Goal: Task Accomplishment & Management: Manage account settings

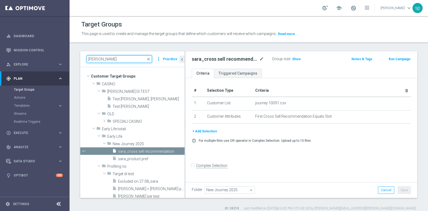
click at [99, 57] on input "[PERSON_NAME]" at bounding box center [119, 58] width 65 height 7
type input "s"
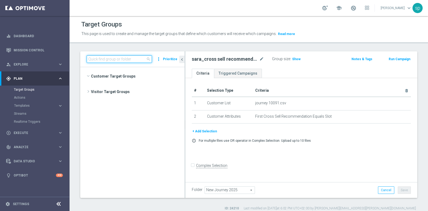
scroll to position [5155, 0]
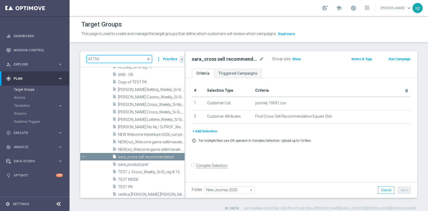
type input "ATTIVI"
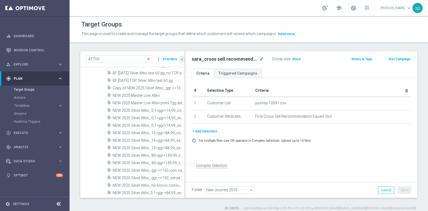
scroll to position [165, 0]
click at [136, 102] on span "NEW 2025 Master Low Attivi" at bounding box center [142, 104] width 59 height 5
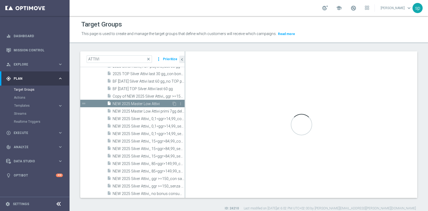
type input "silver NO"
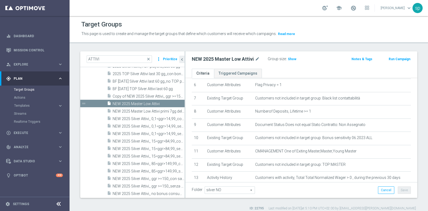
scroll to position [85, 0]
click at [136, 156] on span "NEW 2025 Silver Attivi_ 15<ggr>84,99_senza saldo_non depositanti 10 gg prec" at bounding box center [143, 156] width 60 height 5
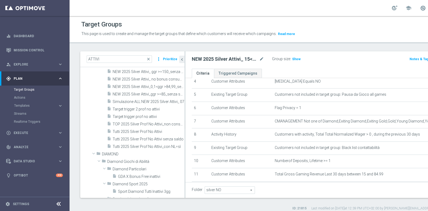
scroll to position [158, 0]
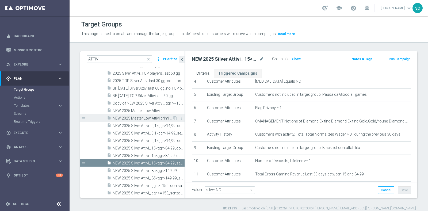
click at [145, 118] on span "NEW 2025 Master Low Attivi primi 7gg del mese" at bounding box center [143, 118] width 60 height 5
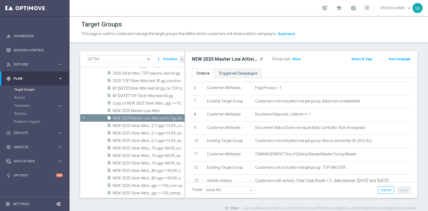
scroll to position [82, 0]
click at [152, 138] on span "NEW 2025 Silver Attivi_ 0,1<ggr>14,99_senza saldo_non dep ultimi 15 gg" at bounding box center [143, 140] width 60 height 5
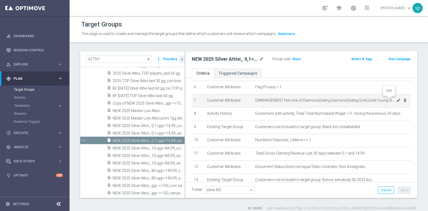
click at [396, 99] on icon "mode_edit" at bounding box center [398, 100] width 4 height 4
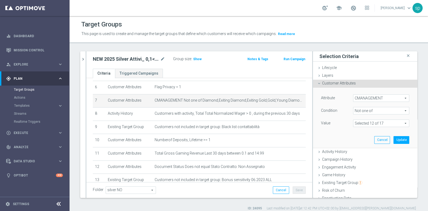
click at [394, 121] on span at bounding box center [381, 123] width 56 height 7
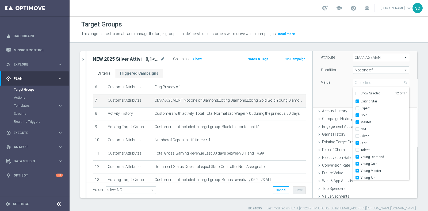
scroll to position [45, 0]
click at [318, 100] on div "Attribute CMANAGEMENT CMANAGEMENT arrow_drop_down search Condition Not one of N…" at bounding box center [365, 77] width 96 height 60
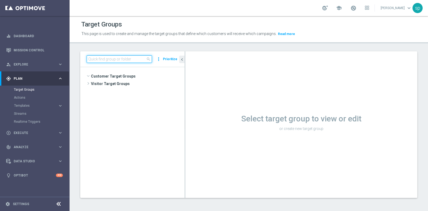
click at [120, 58] on input at bounding box center [119, 58] width 65 height 7
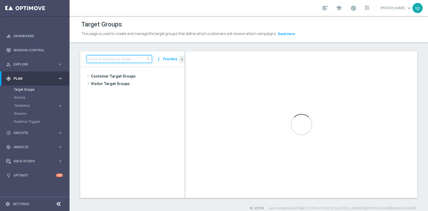
click at [120, 58] on input at bounding box center [119, 58] width 65 height 7
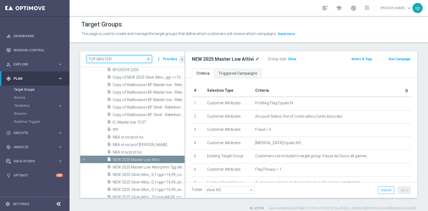
type input "TOP MASTER"
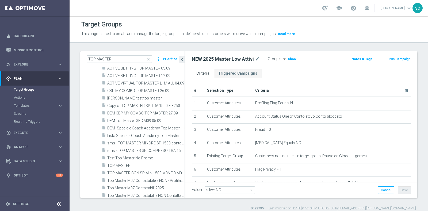
scroll to position [76, 0]
click at [137, 163] on span "TOP MASTER" at bounding box center [139, 165] width 64 height 5
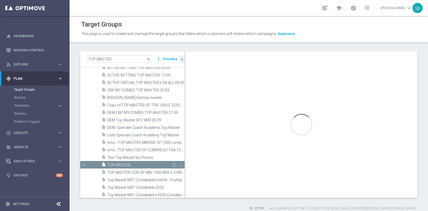
type input "Gold 2025"
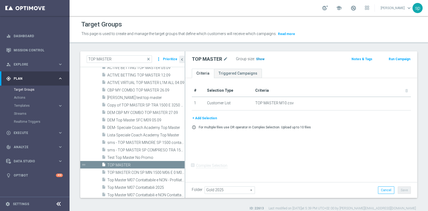
click at [260, 58] on span "Show" at bounding box center [260, 59] width 9 height 4
